Goal: Information Seeking & Learning: Check status

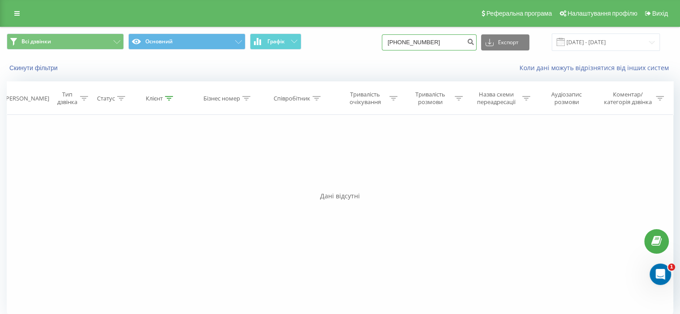
drag, startPoint x: 449, startPoint y: 42, endPoint x: 0, endPoint y: 75, distance: 450.2
click at [43, 64] on div "Всі дзвінки Основний Графік [PHONE_NUMBER] Експорт .csv .xls .xlsx [DATE] - [DA…" at bounding box center [339, 52] width 679 height 51
paste input "0634842495"
type input "0634842495"
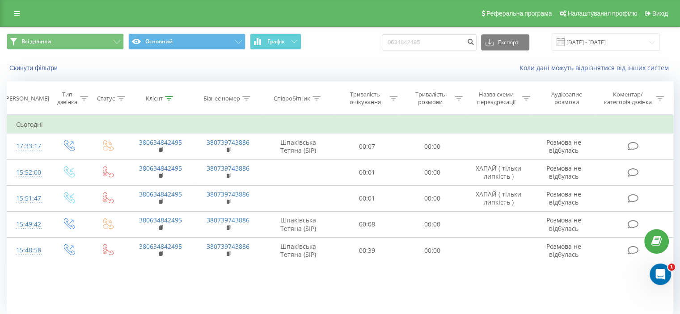
click at [404, 274] on div "Фільтрувати за умовою Дорівнює Введіть значення Скасувати OK Фільтрувати за умо…" at bounding box center [340, 215] width 666 height 201
